Goal: Task Accomplishment & Management: Manage account settings

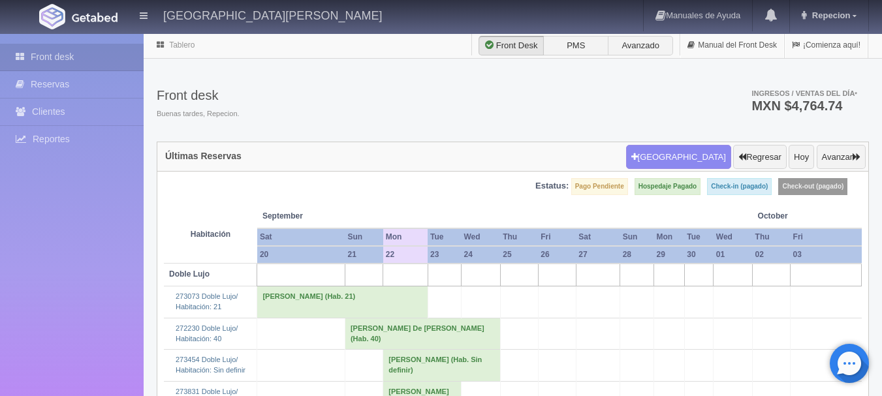
scroll to position [1176, 0]
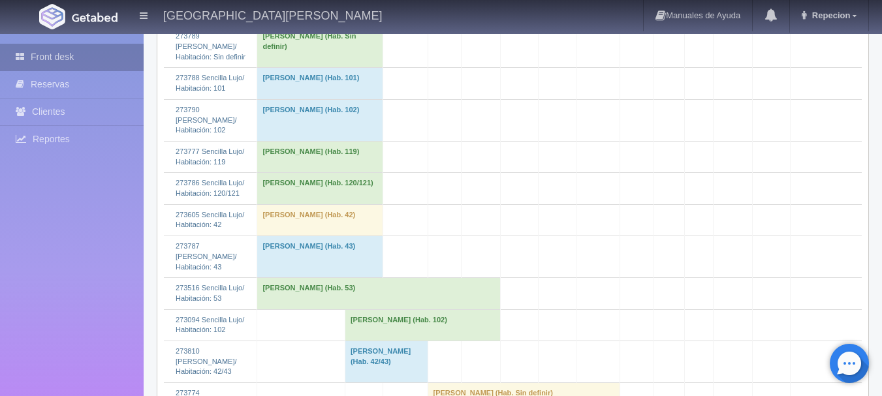
click at [82, 57] on link "Front desk" at bounding box center [72, 57] width 144 height 27
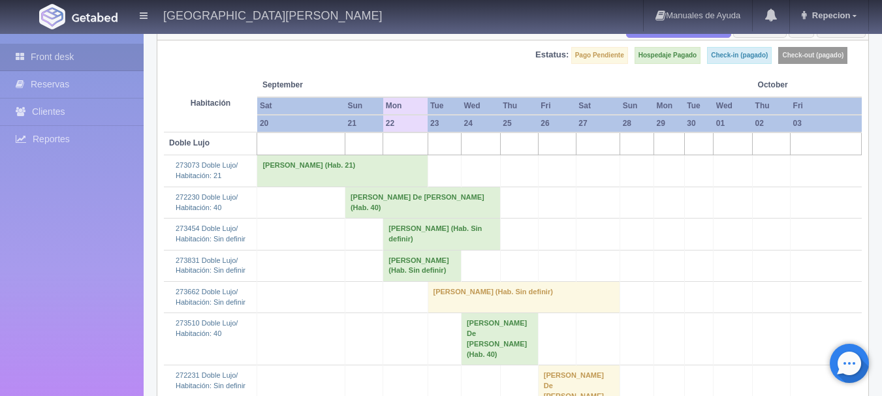
scroll to position [131, 0]
click at [385, 282] on td "Eunice Talia Alaniz Aguirre (Hab. Sin definir)" at bounding box center [422, 266] width 78 height 31
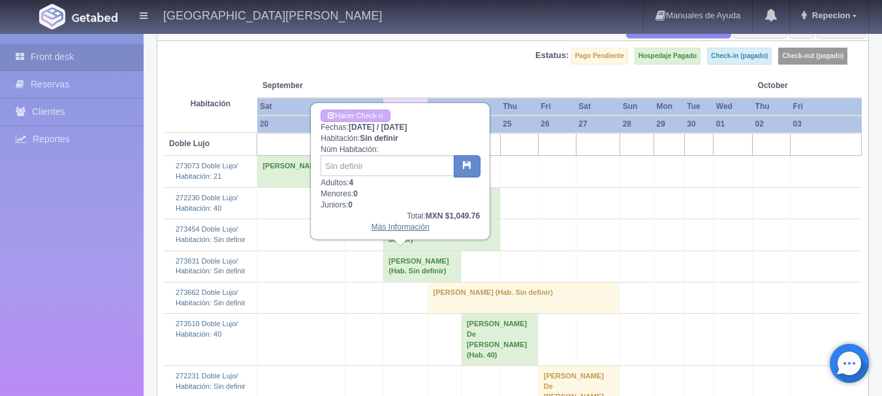
click at [410, 229] on link "Más Información" at bounding box center [401, 227] width 58 height 9
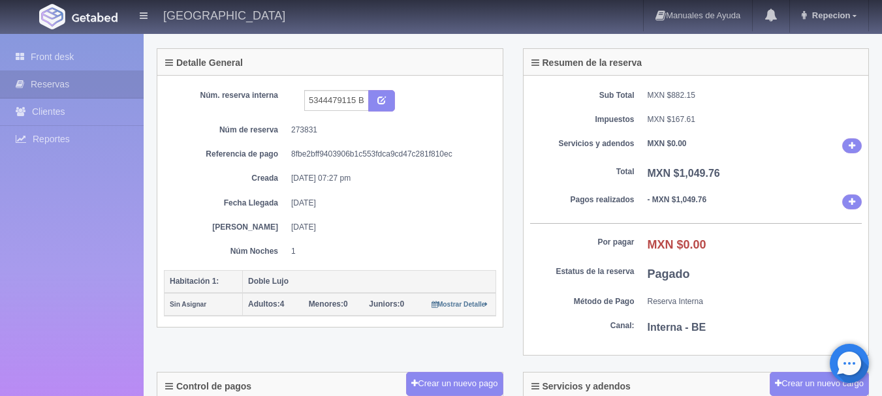
scroll to position [65, 0]
click at [48, 54] on link "Front desk" at bounding box center [72, 57] width 144 height 27
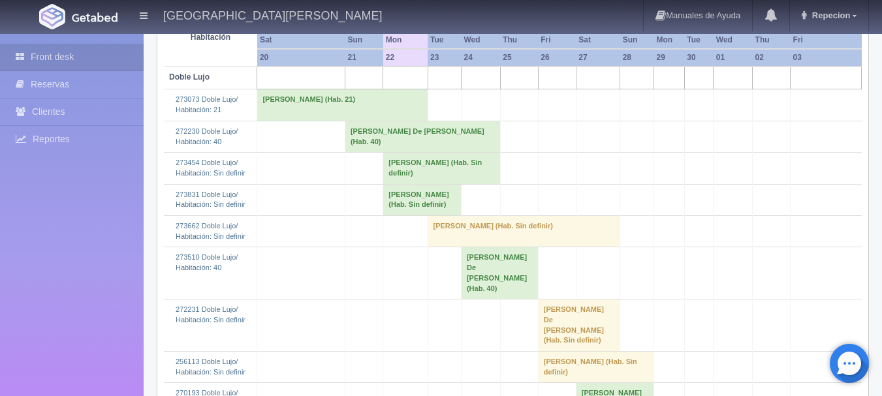
scroll to position [196, 0]
click at [383, 211] on td "Eunice Talia Alaniz Aguirre (Hab. Sin definir)" at bounding box center [422, 201] width 78 height 31
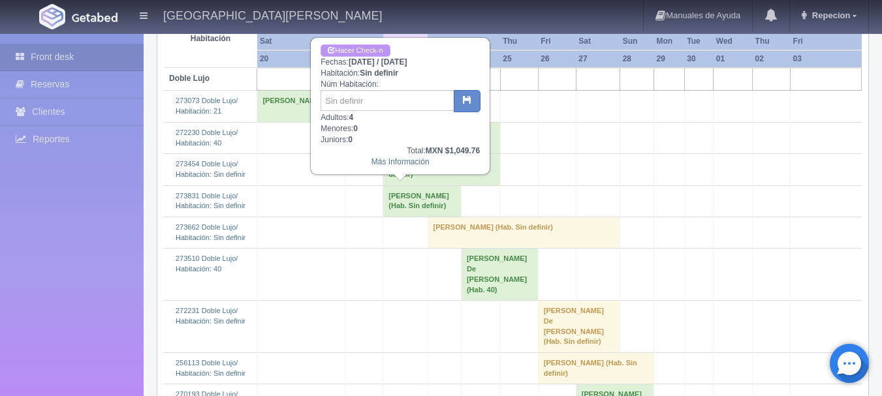
click at [375, 52] on link "Hacer Check-n" at bounding box center [355, 50] width 69 height 12
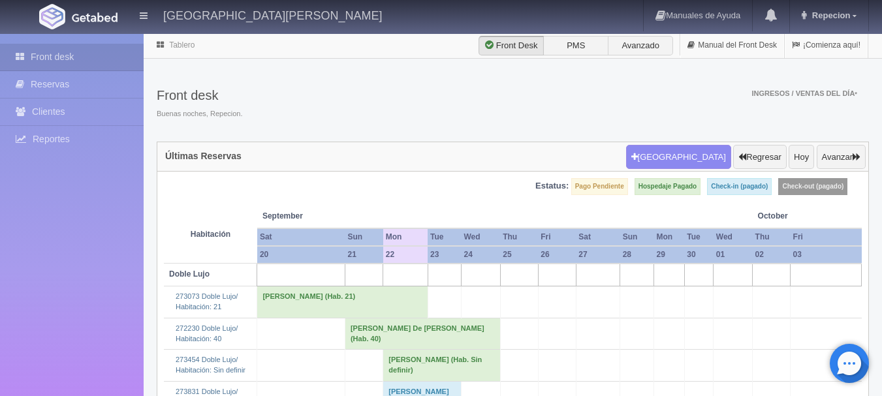
scroll to position [196, 0]
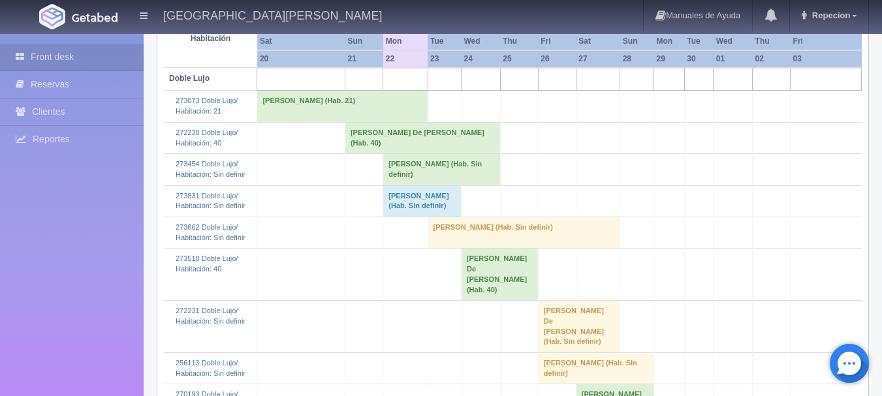
click at [430, 217] on td "[PERSON_NAME] (Hab. Sin definir)" at bounding box center [422, 201] width 78 height 31
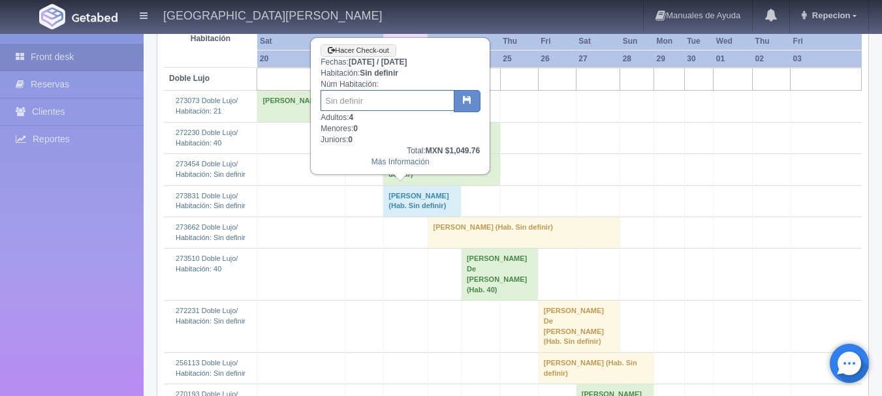
click at [408, 104] on input "text" at bounding box center [388, 100] width 134 height 21
type input "3"
click at [468, 93] on button "button" at bounding box center [467, 101] width 27 height 22
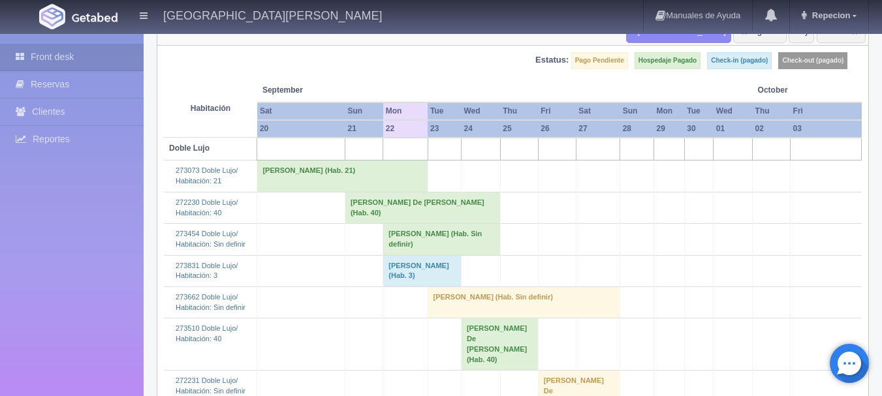
scroll to position [131, 0]
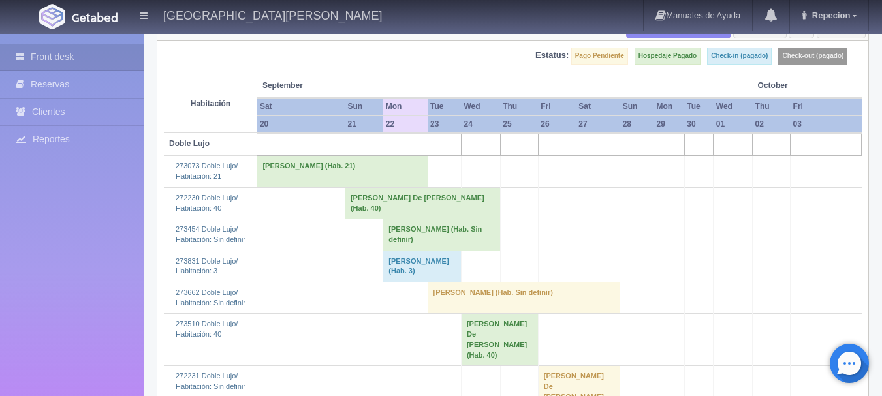
click at [345, 206] on td "[PERSON_NAME] De [PERSON_NAME] (Hab. 40)" at bounding box center [422, 202] width 155 height 31
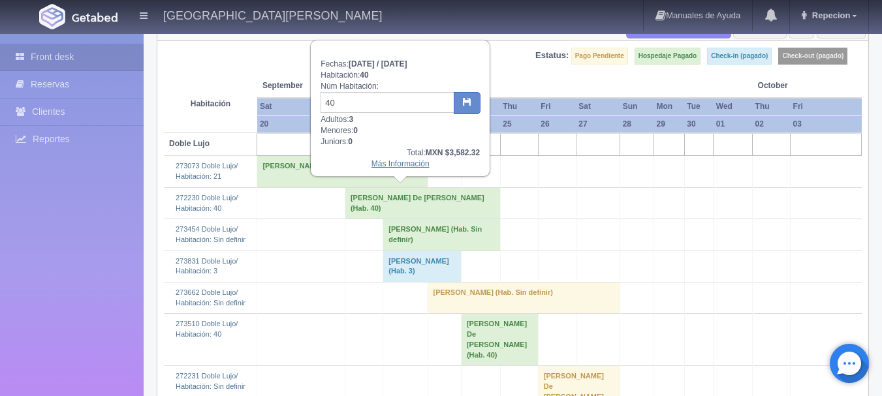
click at [383, 169] on link "Más Información" at bounding box center [401, 163] width 58 height 9
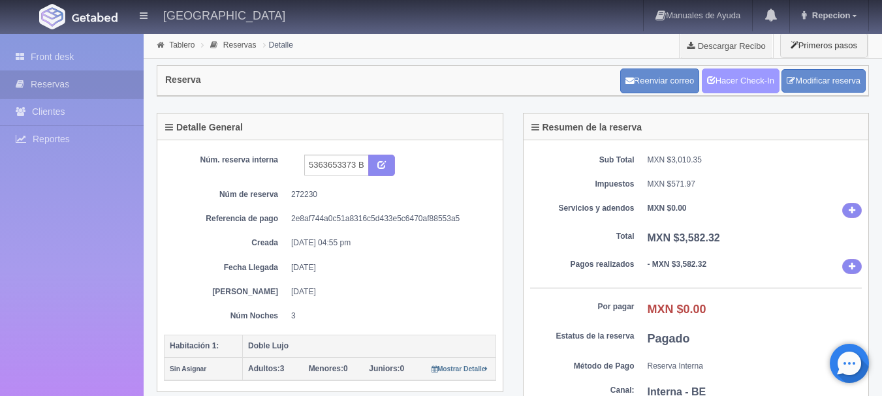
click at [730, 73] on link "Hacer Check-In" at bounding box center [741, 81] width 78 height 25
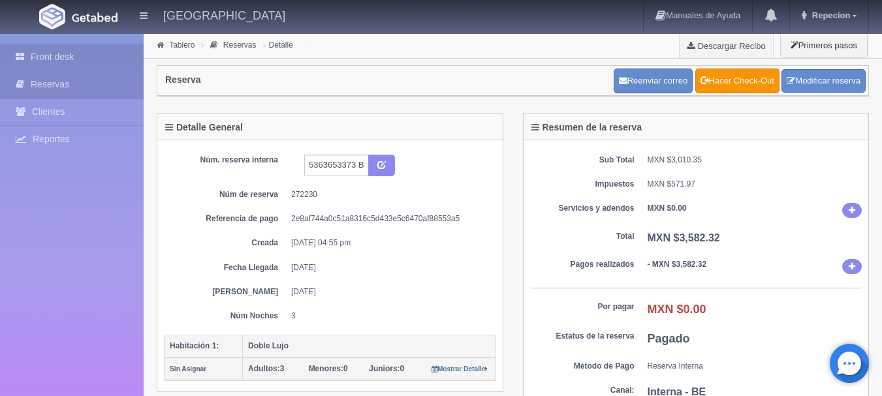
click at [47, 57] on link "Front desk" at bounding box center [72, 57] width 144 height 27
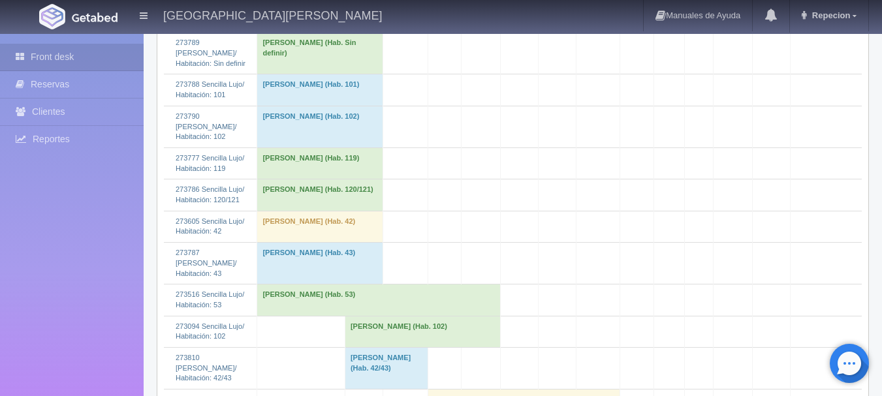
scroll to position [1176, 0]
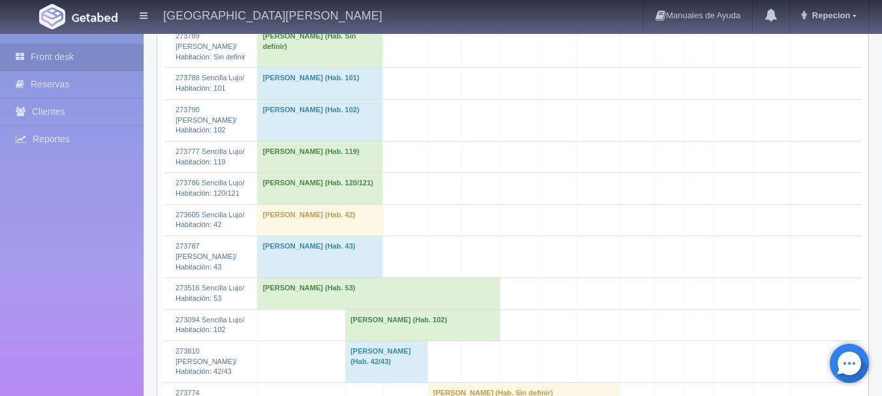
click at [345, 324] on td "Alan Gaona (Hab. 102)" at bounding box center [422, 325] width 155 height 31
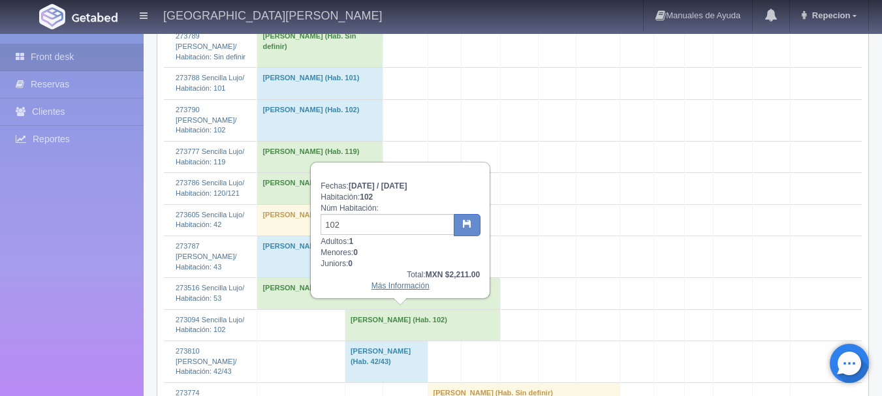
click at [388, 291] on link "Más Información" at bounding box center [401, 286] width 58 height 9
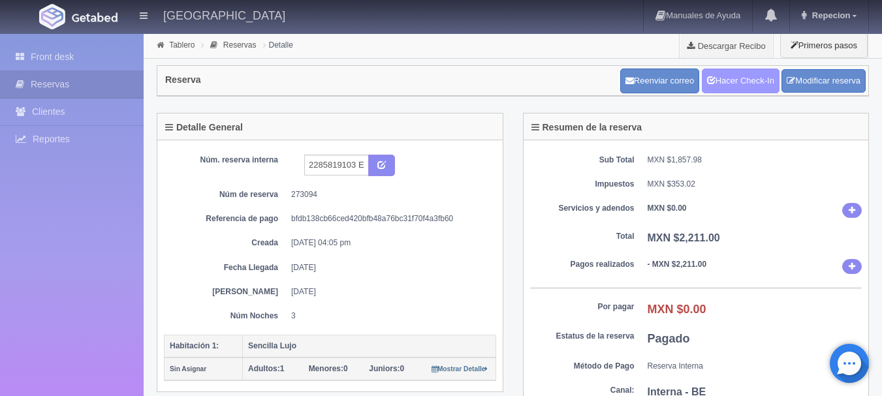
click at [730, 84] on link "Hacer Check-In" at bounding box center [741, 81] width 78 height 25
click at [60, 59] on link "Front desk" at bounding box center [72, 57] width 144 height 27
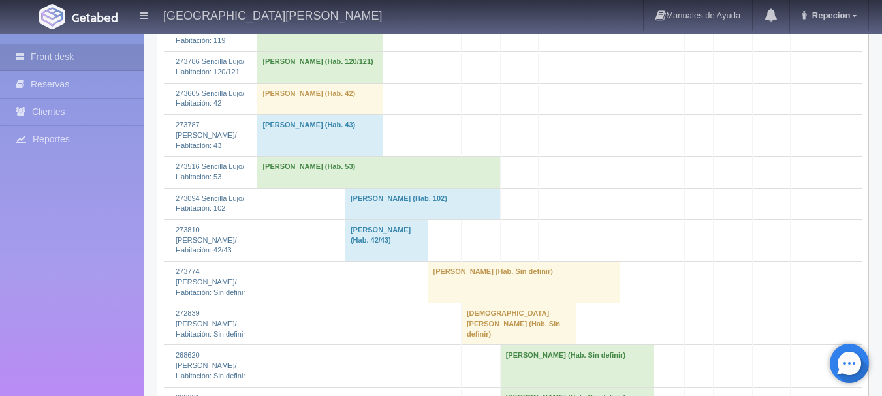
scroll to position [1241, 0]
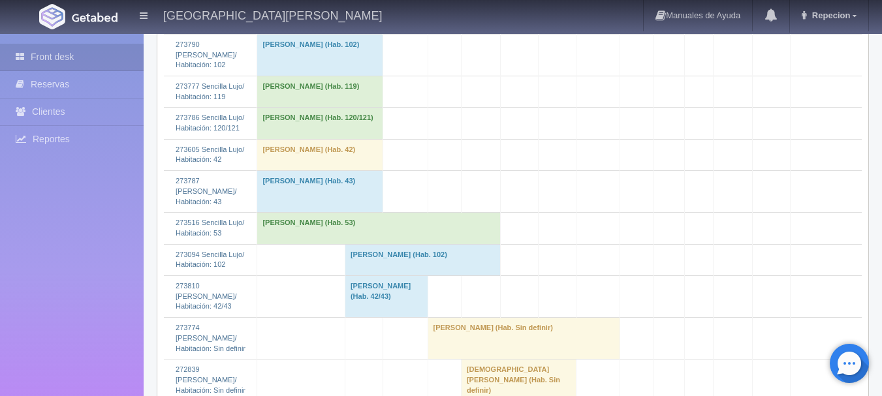
click at [400, 263] on td "[PERSON_NAME] (Hab. 102)" at bounding box center [422, 259] width 155 height 31
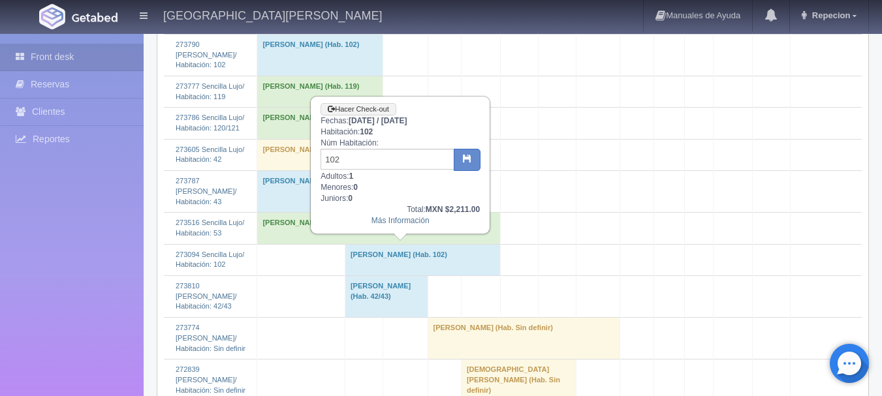
click at [380, 267] on td "[PERSON_NAME] (Hab. 102)" at bounding box center [422, 259] width 155 height 31
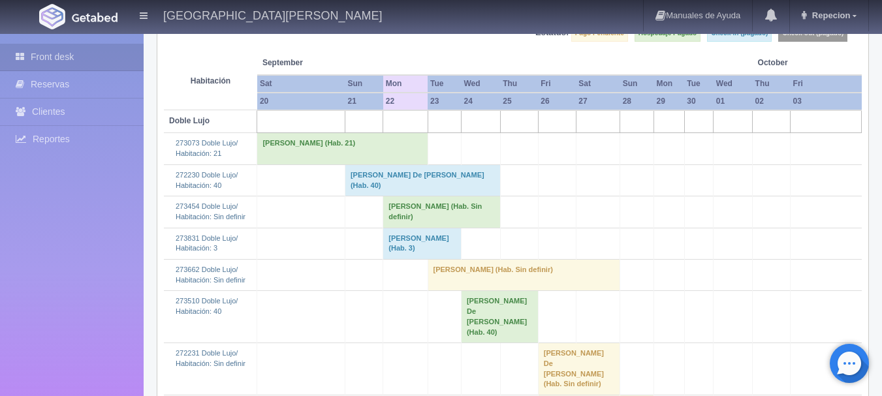
scroll to position [131, 0]
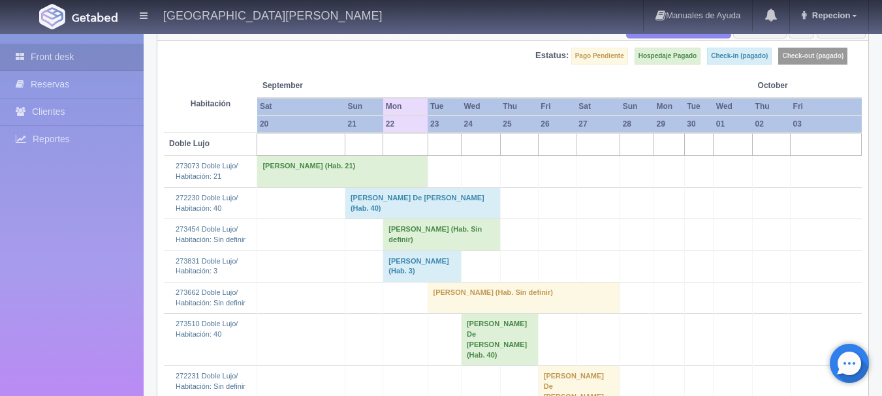
click at [376, 204] on td "[PERSON_NAME] De [PERSON_NAME] (Hab. 40)" at bounding box center [422, 202] width 155 height 31
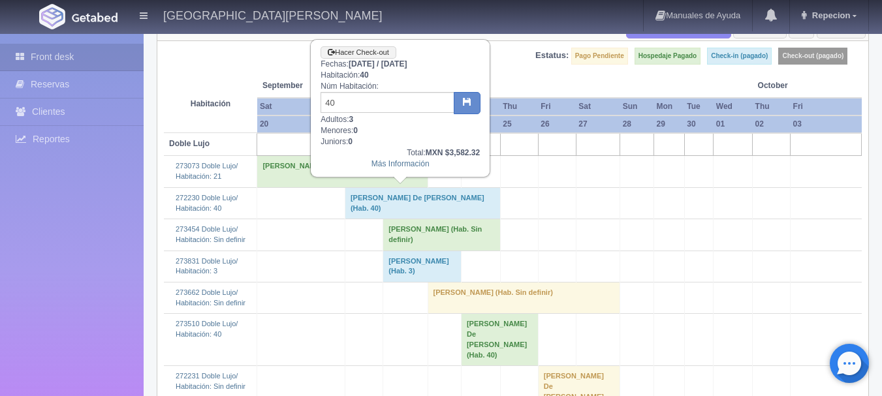
click at [376, 204] on td "[PERSON_NAME] De [PERSON_NAME] (Hab. 40)" at bounding box center [422, 202] width 155 height 31
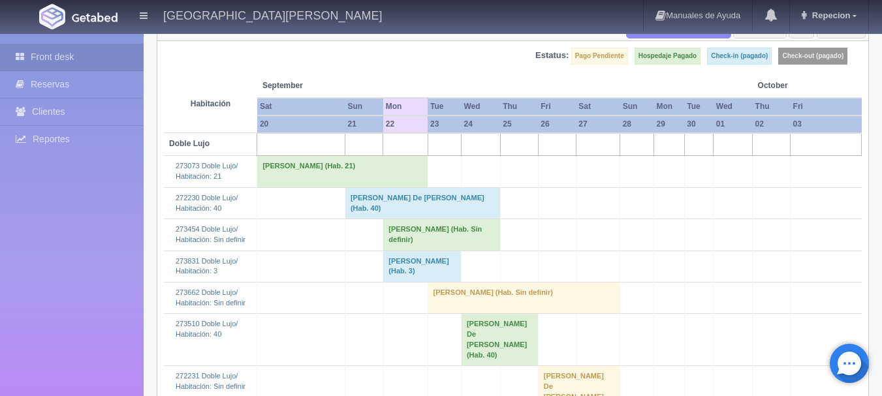
click at [376, 204] on td "[PERSON_NAME] De [PERSON_NAME] (Hab. 40)" at bounding box center [422, 202] width 155 height 31
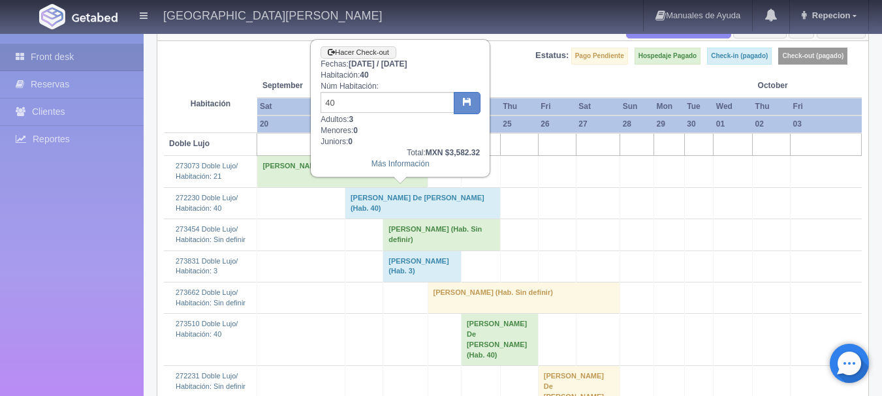
click at [376, 204] on td "[PERSON_NAME] De [PERSON_NAME] (Hab. 40)" at bounding box center [422, 202] width 155 height 31
click at [401, 207] on td "[PERSON_NAME] De [PERSON_NAME] (Hab. 40)" at bounding box center [422, 202] width 155 height 31
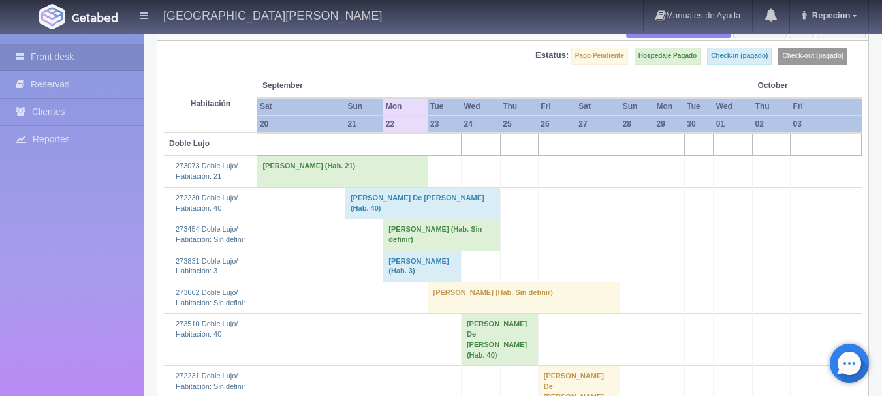
click at [388, 198] on td "[PERSON_NAME] De [PERSON_NAME] (Hab. 40)" at bounding box center [422, 202] width 155 height 31
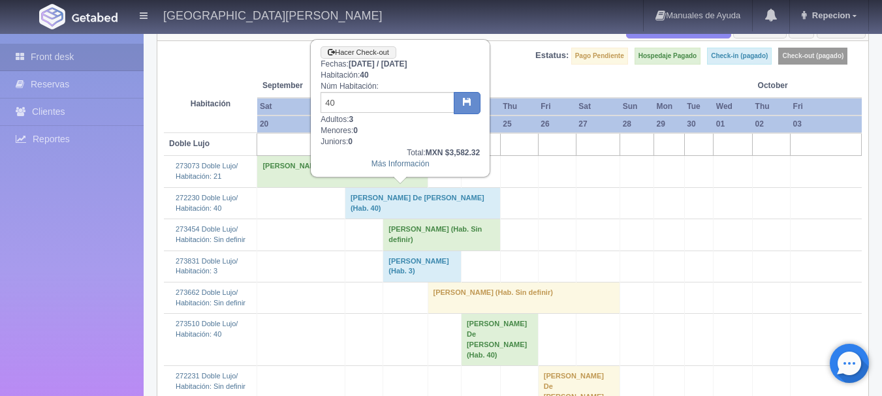
click at [392, 201] on td "[PERSON_NAME] De [PERSON_NAME] (Hab. 40)" at bounding box center [422, 202] width 155 height 31
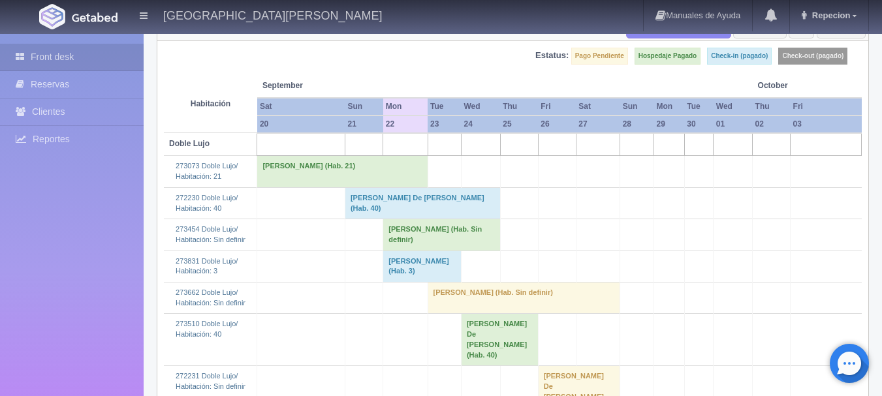
click at [391, 204] on td "Maria De Lourdes Juarez Navarro (Hab. 40)" at bounding box center [422, 202] width 155 height 31
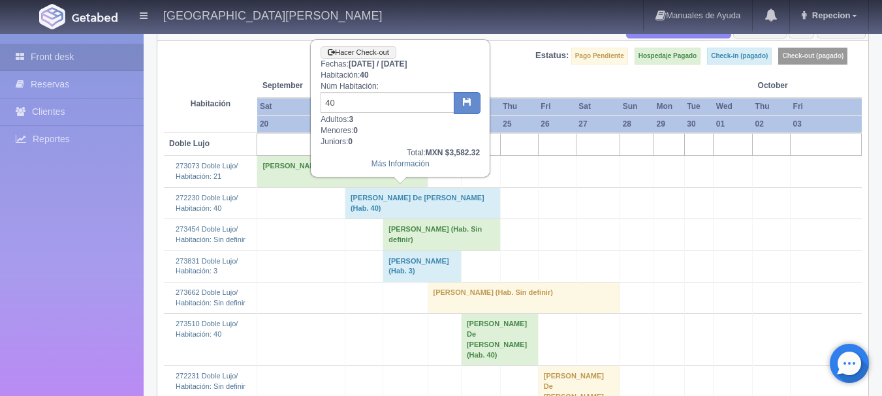
click at [404, 270] on td "Eunice Talia Alaniz Aguirre (Hab. 3)" at bounding box center [422, 266] width 78 height 31
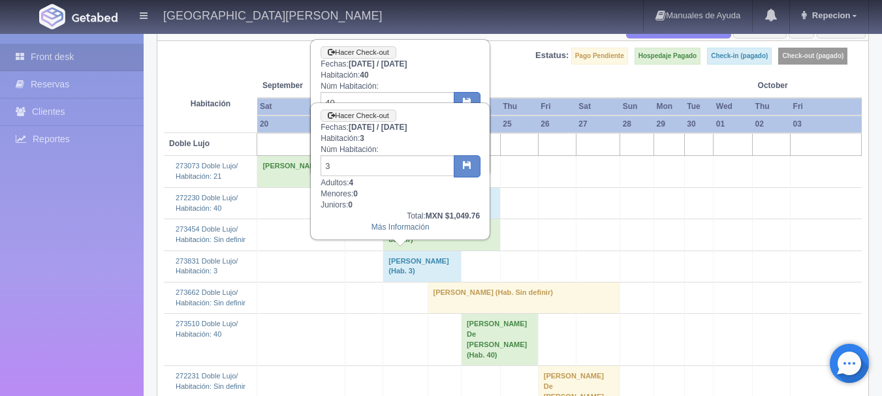
click at [404, 270] on td "Eunice Talia Alaniz Aguirre (Hab. 3)" at bounding box center [422, 266] width 78 height 31
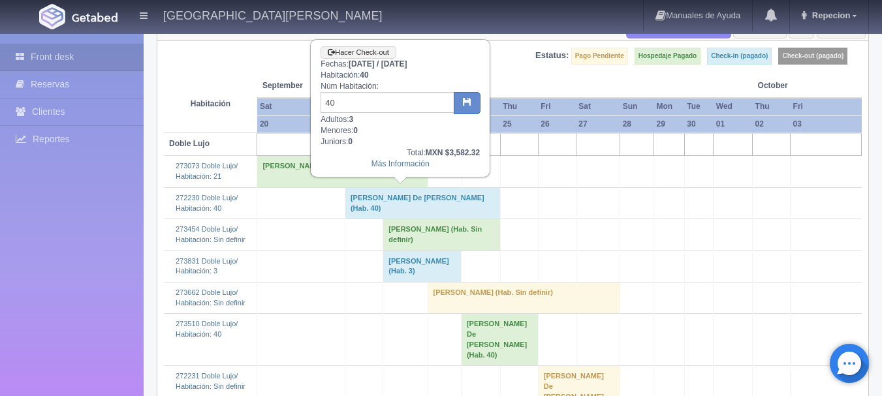
click at [404, 270] on td "Eunice Talia Alaniz Aguirre (Hab. 3)" at bounding box center [422, 266] width 78 height 31
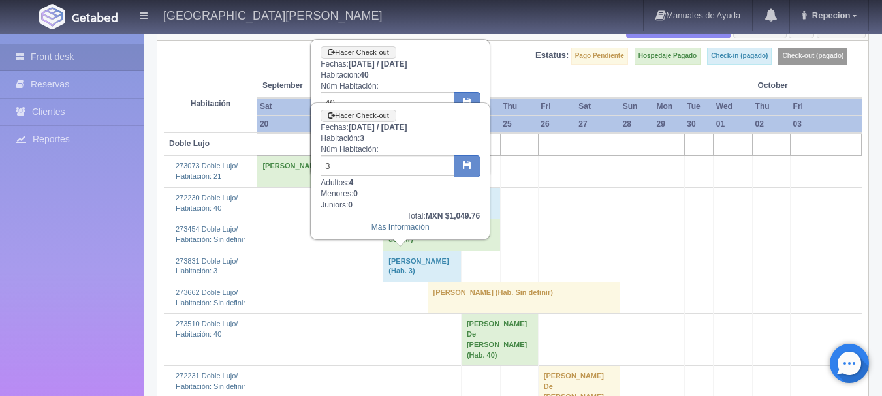
click at [405, 268] on td "Eunice Talia Alaniz Aguirre (Hab. 3)" at bounding box center [422, 266] width 78 height 31
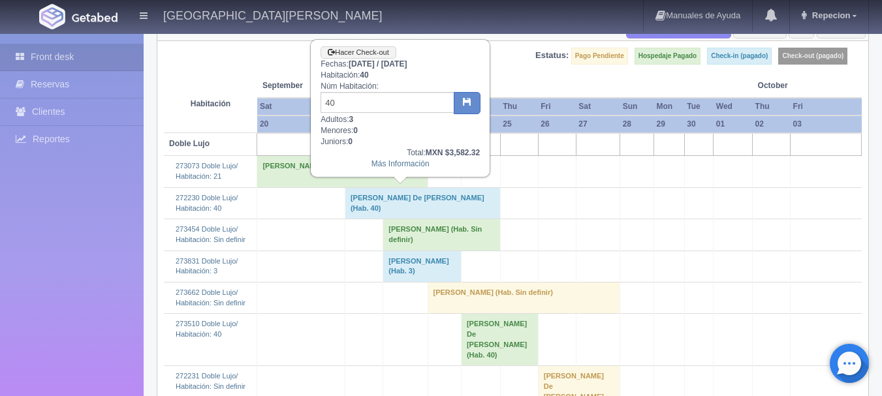
click at [395, 197] on td "Maria De Lourdes Juarez Navarro (Hab. 40)" at bounding box center [422, 202] width 155 height 31
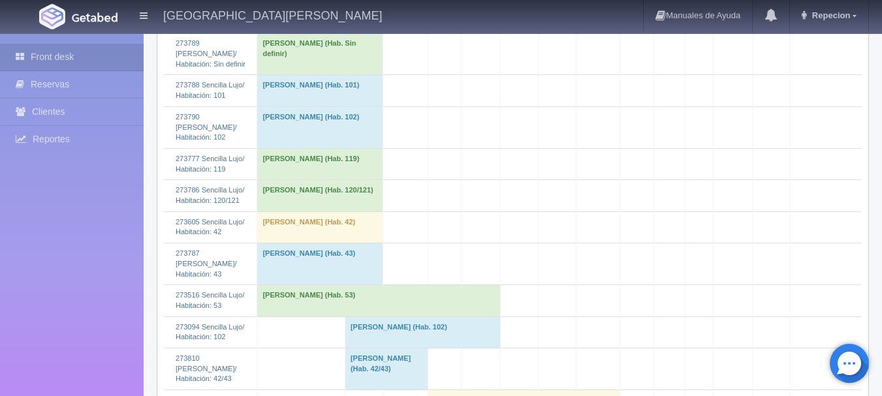
scroll to position [1176, 0]
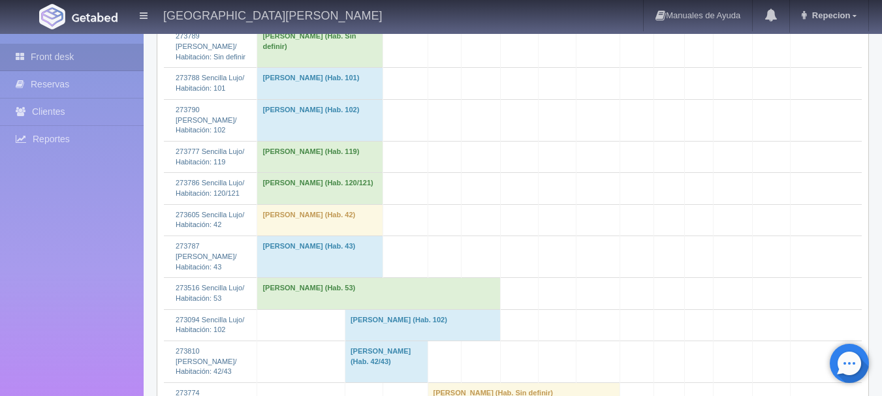
click at [321, 304] on td "Francisco Caro Valle (Hab. 53)" at bounding box center [378, 293] width 243 height 31
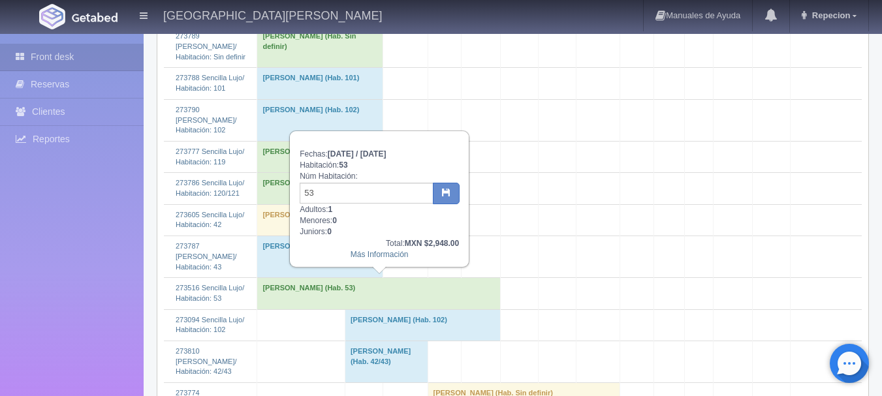
scroll to position [1110, 0]
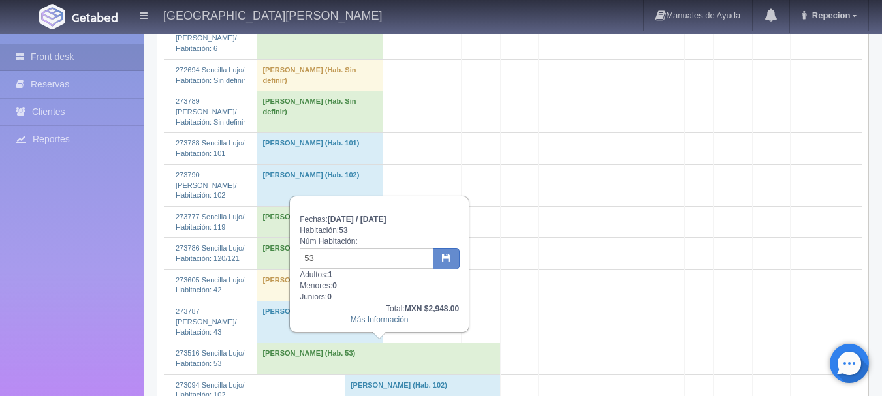
click at [398, 361] on td "Francisco Caro Valle (Hab. 53)" at bounding box center [378, 359] width 243 height 31
